Goal: Task Accomplishment & Management: Complete application form

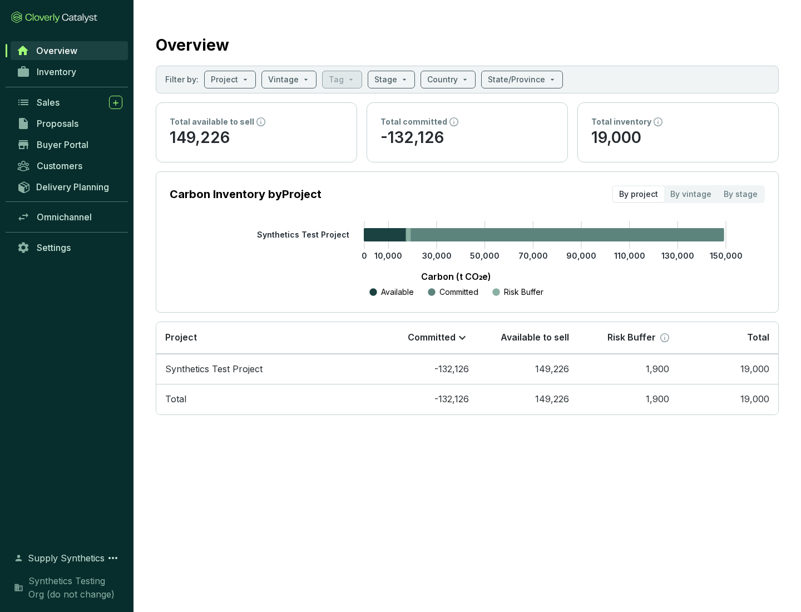
click at [70, 123] on span "Proposals" at bounding box center [58, 123] width 42 height 11
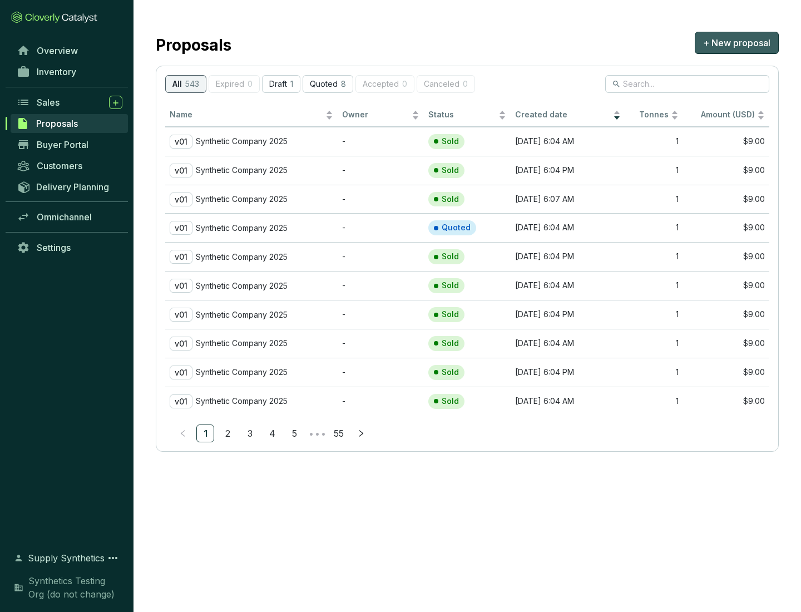
click at [736, 43] on span "+ New proposal" at bounding box center [736, 42] width 67 height 13
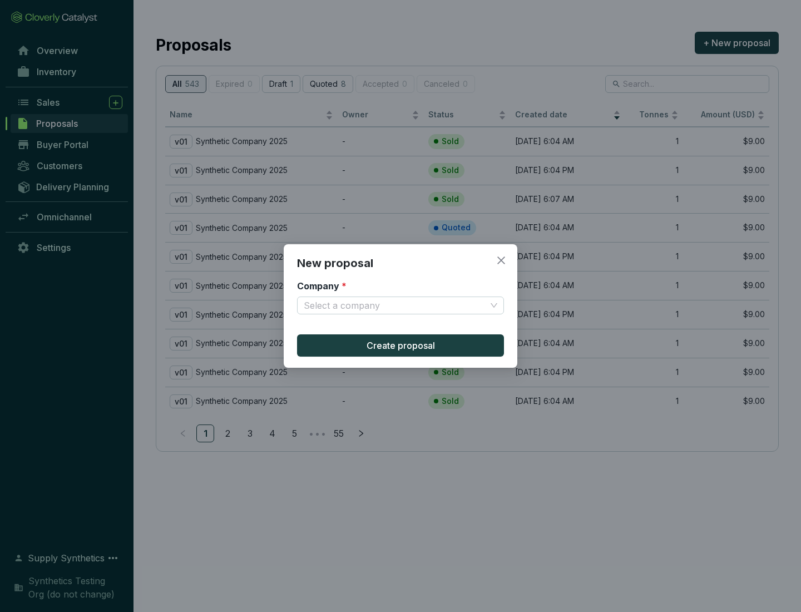
click at [395, 305] on input "Company *" at bounding box center [395, 305] width 182 height 17
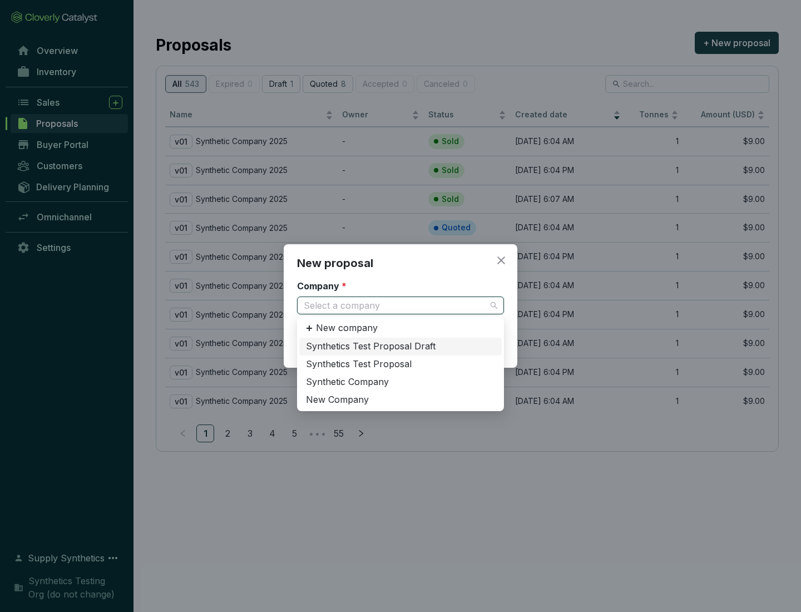
click at [400, 382] on div "Synthetic Company" at bounding box center [400, 382] width 189 height 12
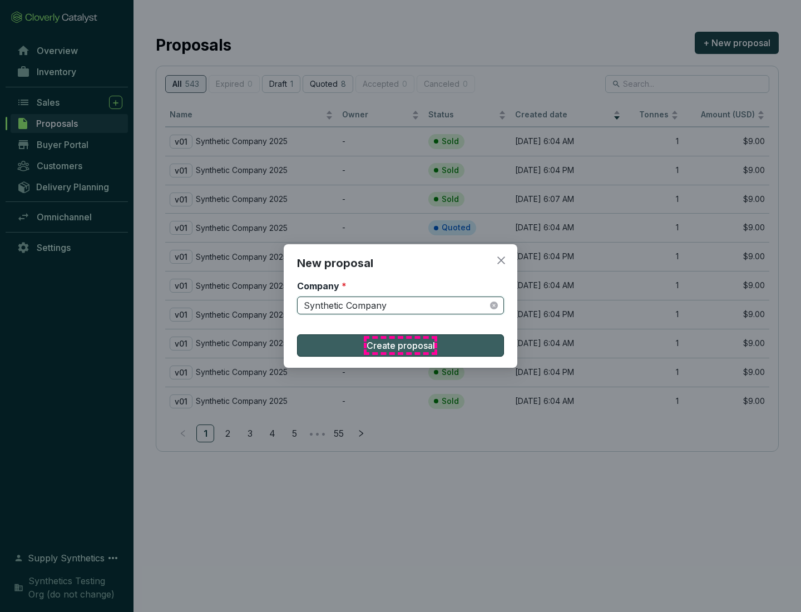
click at [400, 345] on span "Create proposal" at bounding box center [401, 345] width 68 height 13
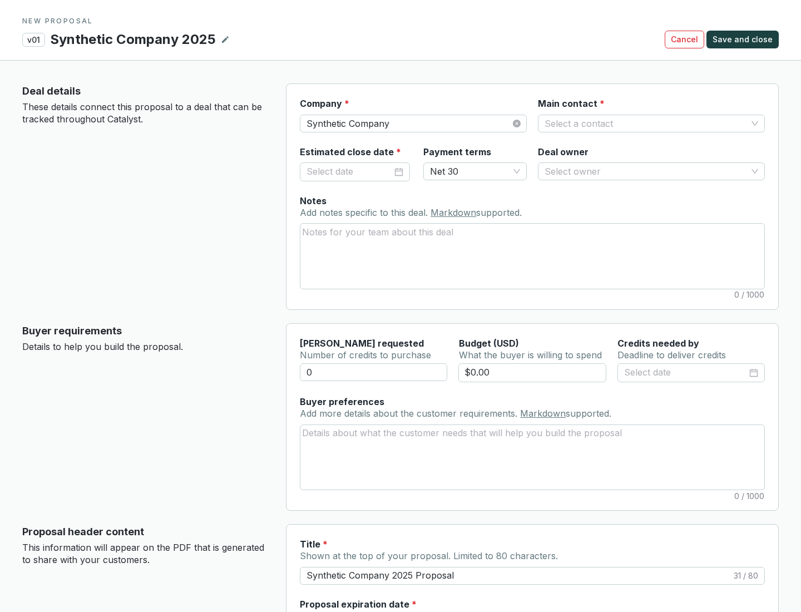
click at [646, 123] on input "Main contact *" at bounding box center [646, 123] width 202 height 17
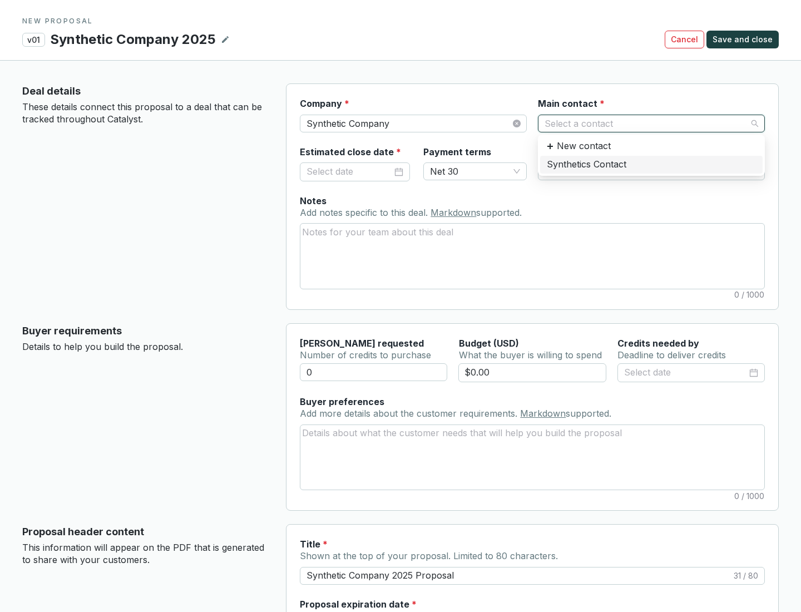
click at [651, 164] on div "Synthetics Contact" at bounding box center [651, 165] width 209 height 12
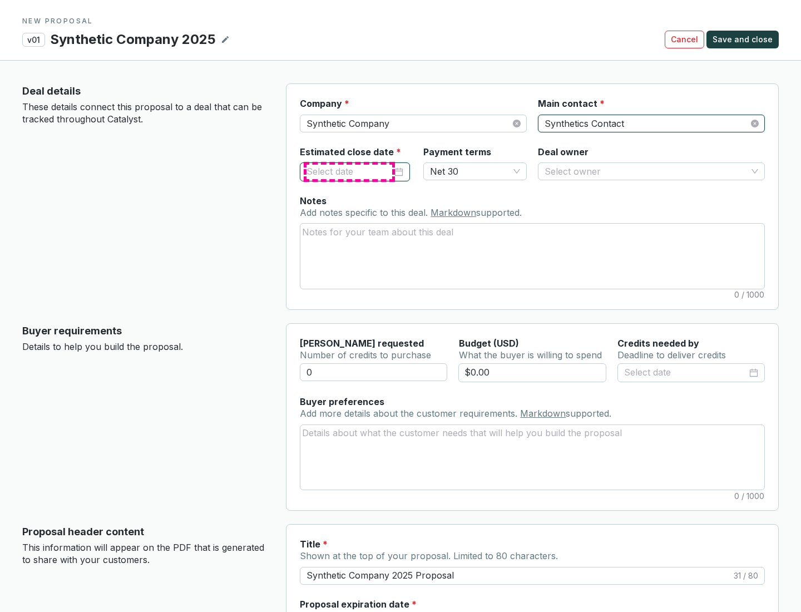
click at [349, 171] on input "Estimated close date *" at bounding box center [349, 172] width 86 height 14
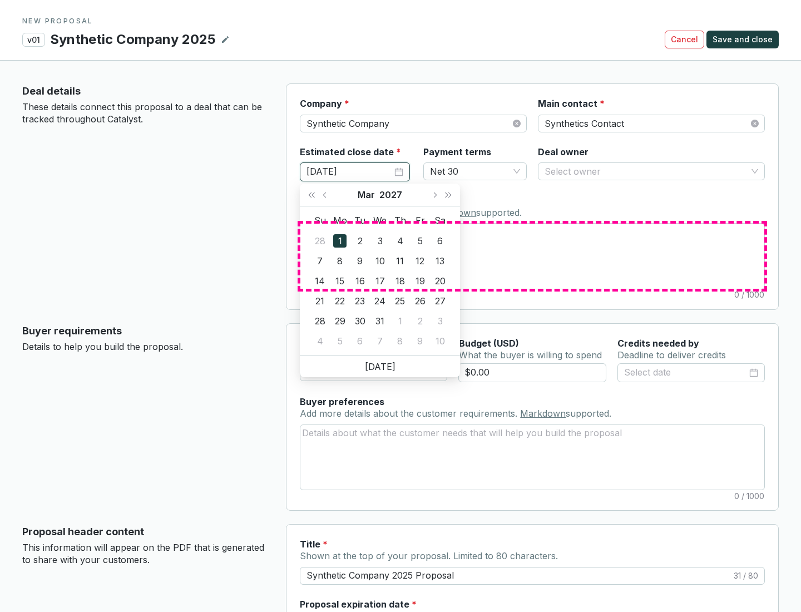
type input "[DATE]"
click at [532, 256] on textarea "Notes Add notes specific to this deal. Markdown supported." at bounding box center [532, 256] width 464 height 65
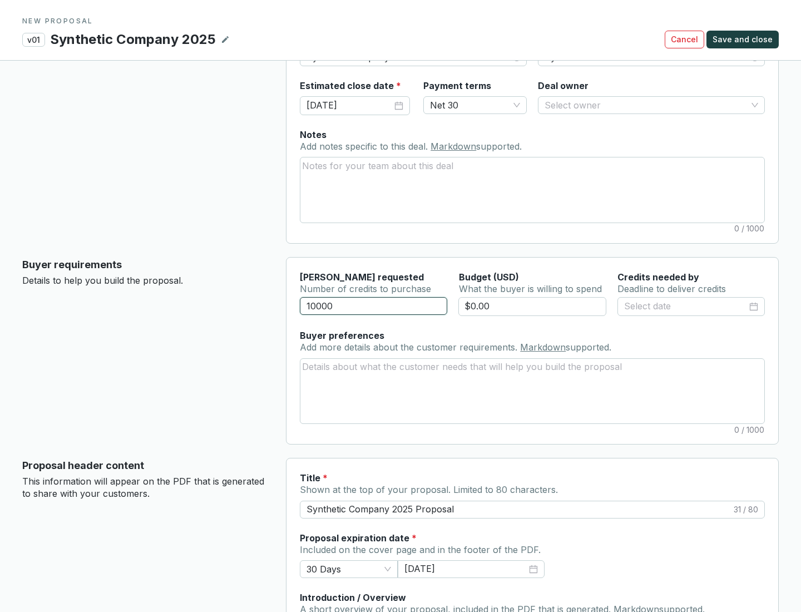
scroll to position [67, 0]
type input "10000"
type input "$0.00"
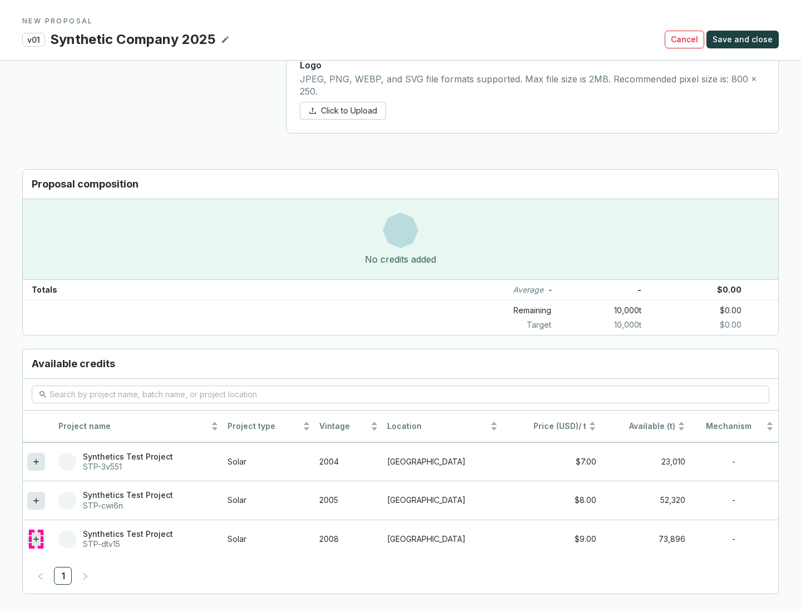
click at [36, 539] on icon at bounding box center [35, 538] width 5 height 5
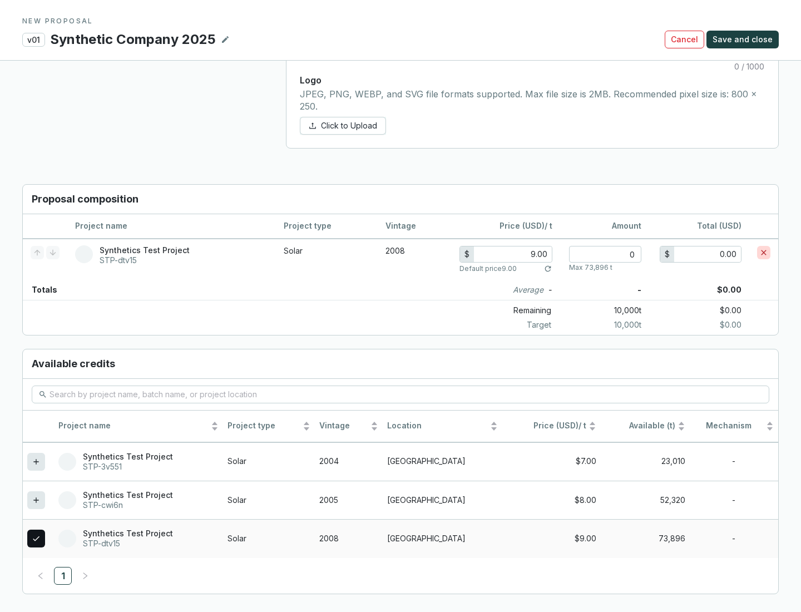
scroll to position [640, 0]
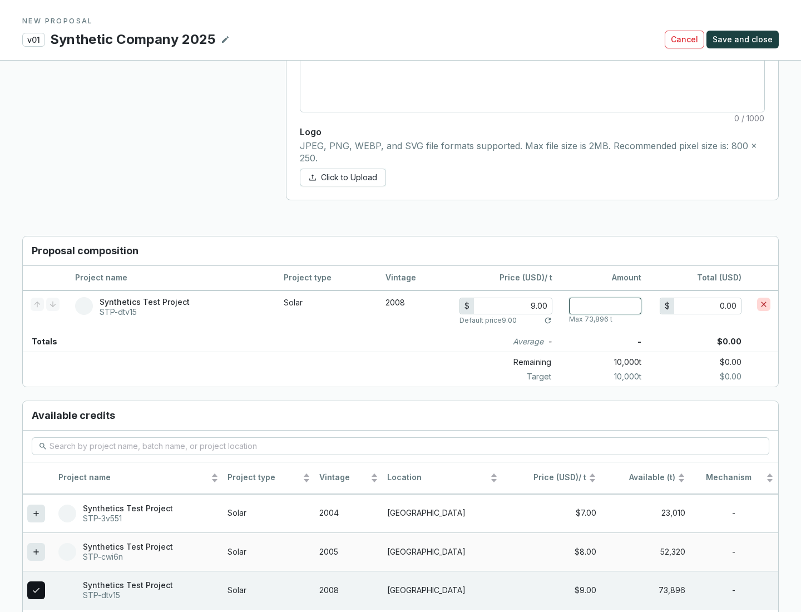
type input "1"
type input "9.00"
type input "1"
click at [744, 39] on span "Save and close" at bounding box center [742, 39] width 60 height 11
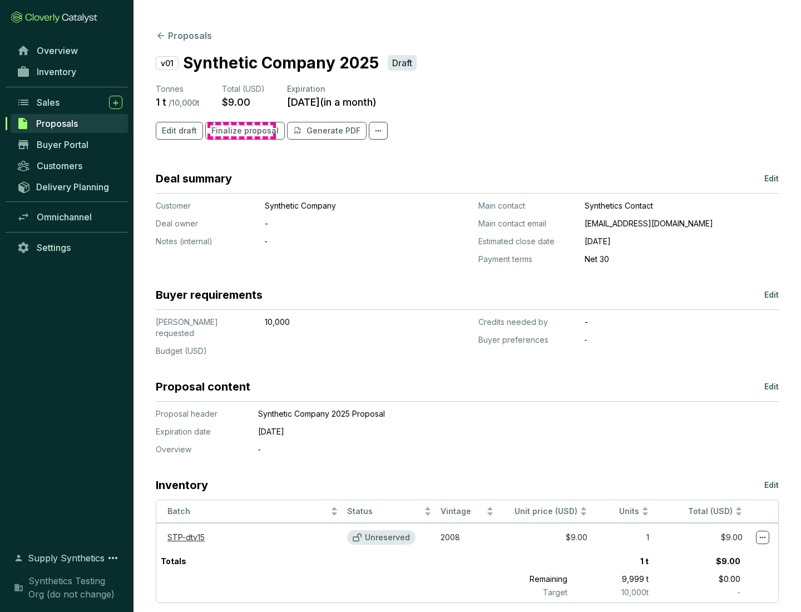
click at [241, 131] on span "Finalize proposal" at bounding box center [244, 130] width 67 height 11
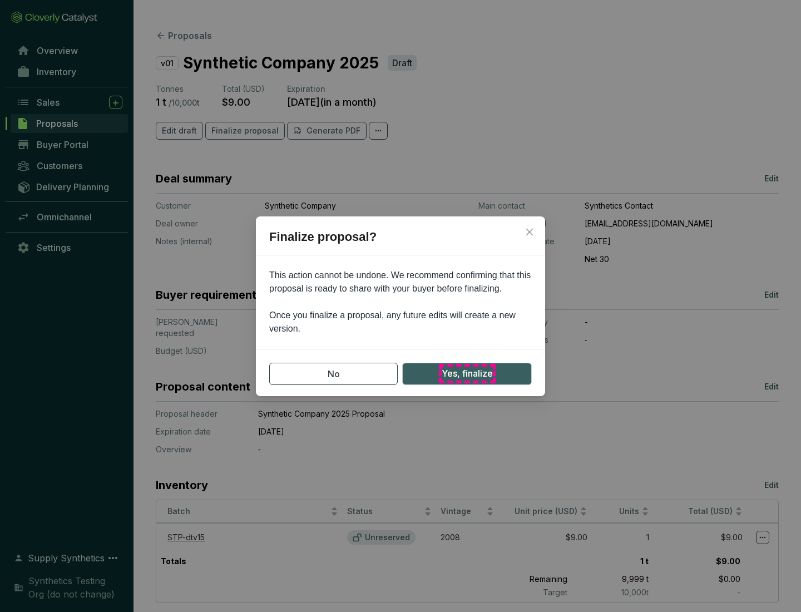
click at [467, 373] on span "Yes, finalize" at bounding box center [467, 374] width 51 height 14
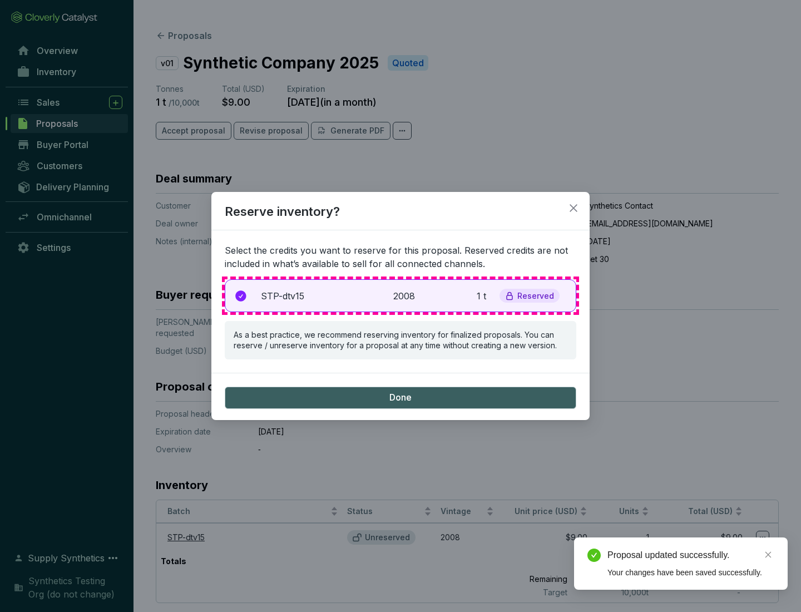
click at [400, 295] on p "2008" at bounding box center [405, 295] width 24 height 13
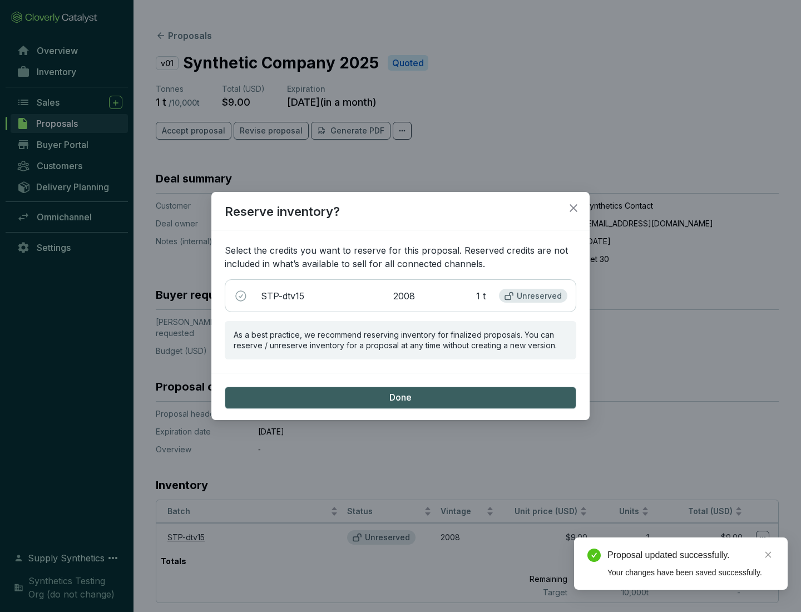
click at [400, 397] on span "Done" at bounding box center [400, 398] width 22 height 12
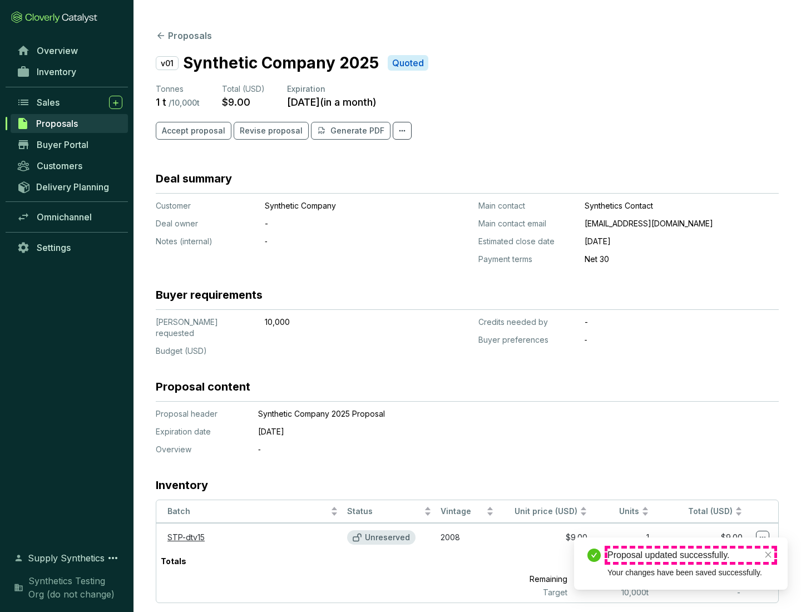
click at [691, 555] on div "Proposal updated successfully." at bounding box center [690, 554] width 167 height 13
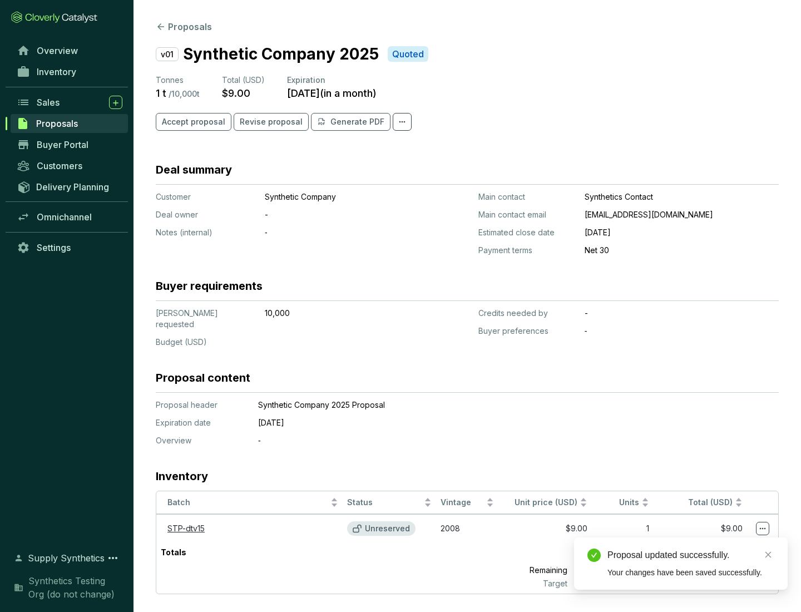
click at [763, 528] on icon at bounding box center [763, 529] width 6 height 2
click at [729, 542] on div "Proposal updated successfully. Your changes have been saved successfully." at bounding box center [681, 563] width 214 height 52
click at [691, 555] on div "Proposal updated successfully." at bounding box center [690, 554] width 167 height 13
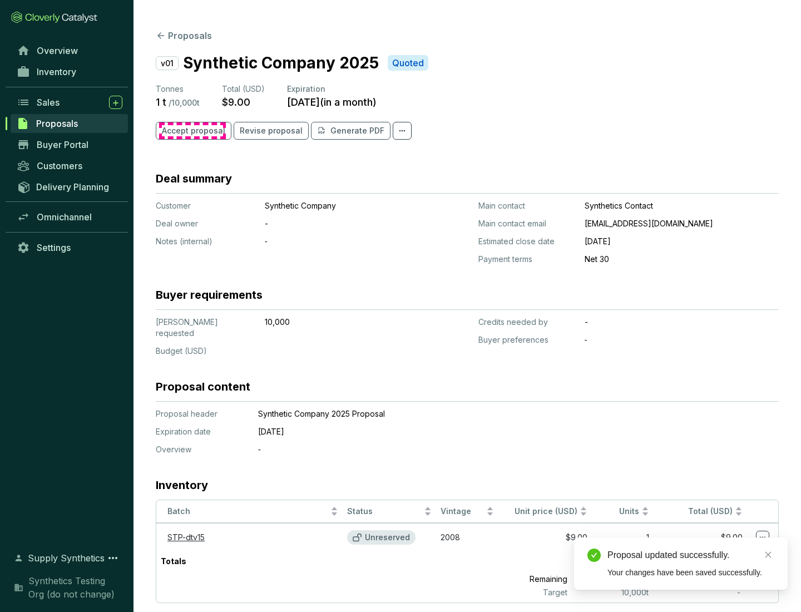
click at [192, 131] on span "Accept proposal" at bounding box center [193, 130] width 63 height 11
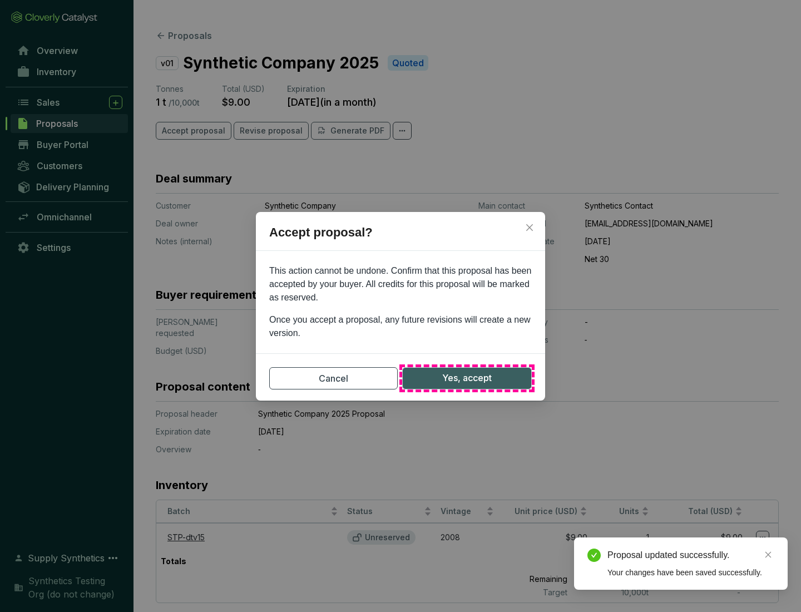
click at [467, 378] on span "Yes, accept" at bounding box center [467, 378] width 50 height 14
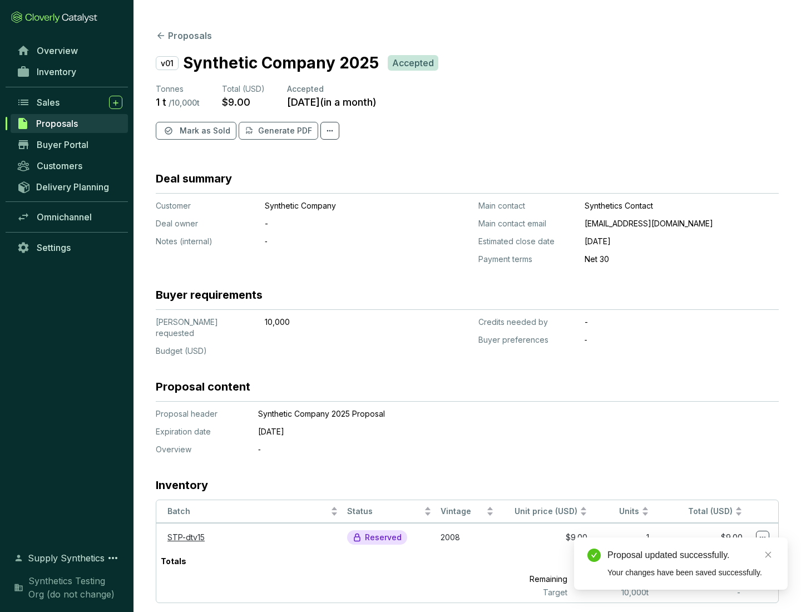
click at [204, 131] on span "Mark as Sold" at bounding box center [205, 130] width 51 height 11
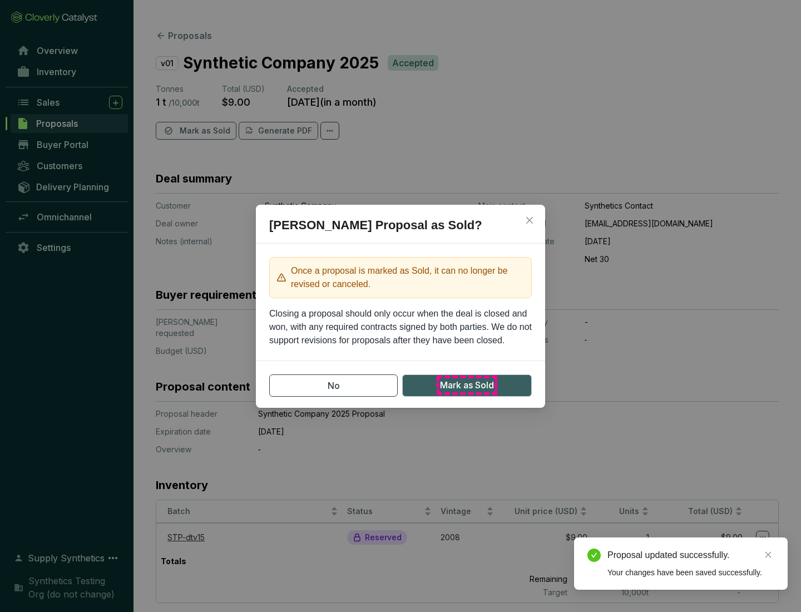
click at [467, 385] on span "Mark as Sold" at bounding box center [467, 385] width 54 height 14
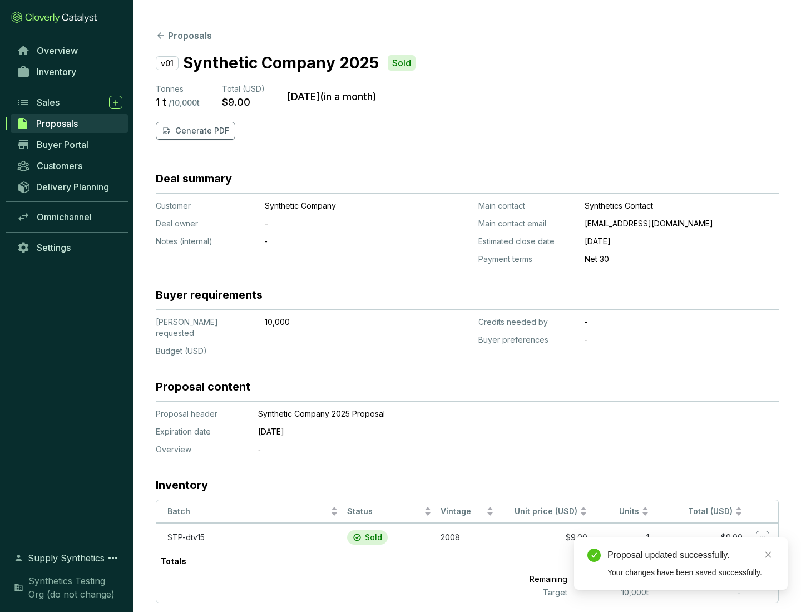
click at [201, 131] on p "Generate PDF" at bounding box center [202, 130] width 54 height 11
click at [691, 555] on div "Proposal updated successfully." at bounding box center [690, 554] width 167 height 13
